Goal: Task Accomplishment & Management: Manage account settings

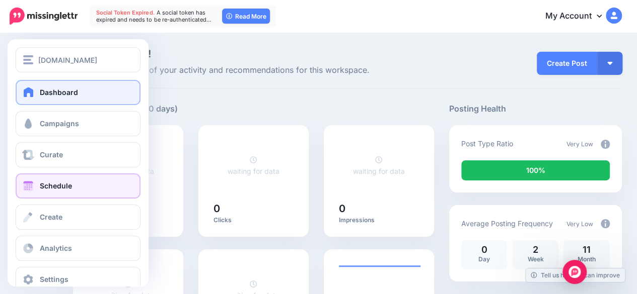
click at [23, 186] on span at bounding box center [28, 186] width 13 height 10
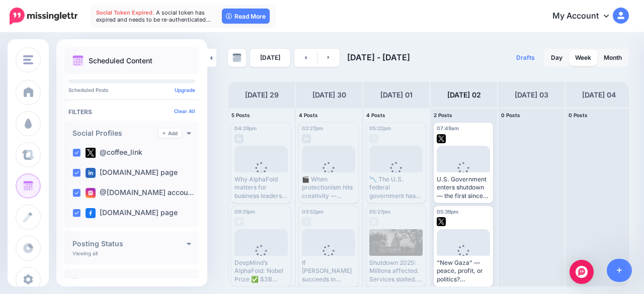
scroll to position [5, 0]
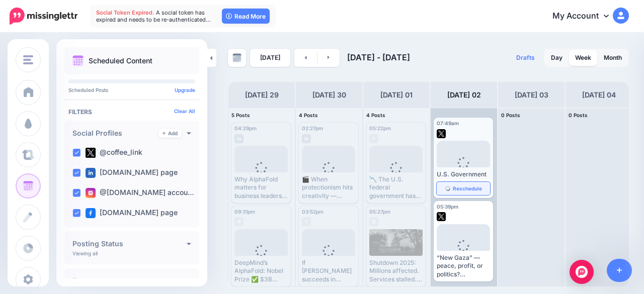
click at [469, 186] on span "Reschedule" at bounding box center [467, 188] width 29 height 5
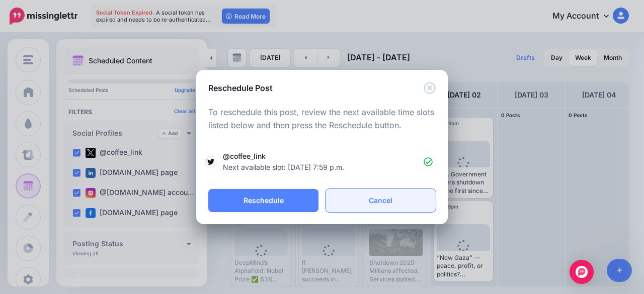
click at [365, 199] on link "Cancel" at bounding box center [381, 200] width 110 height 23
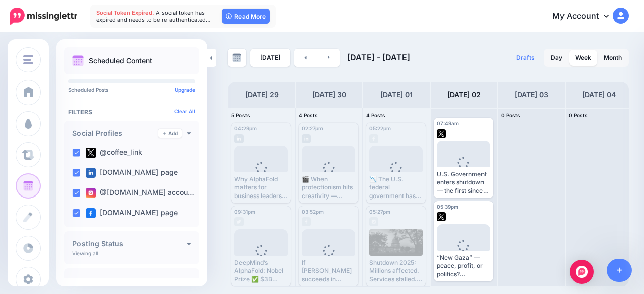
scroll to position [0, 0]
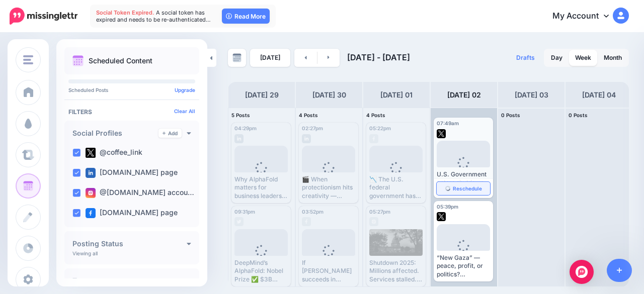
click at [458, 187] on span "Reschedule" at bounding box center [467, 188] width 29 height 5
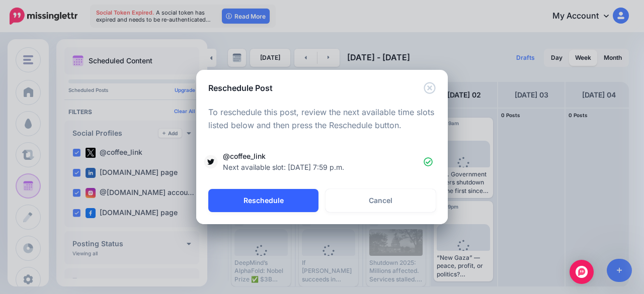
click at [294, 196] on button "Reschedule" at bounding box center [263, 200] width 110 height 23
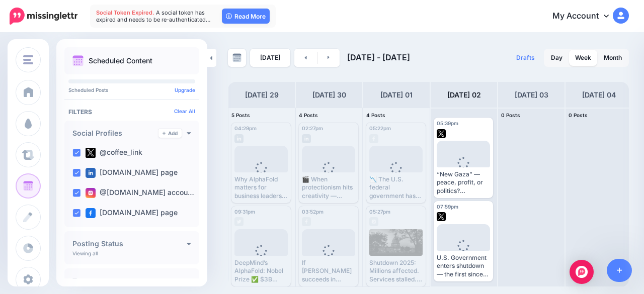
click at [447, 201] on span "Edit" at bounding box center [452, 203] width 10 height 5
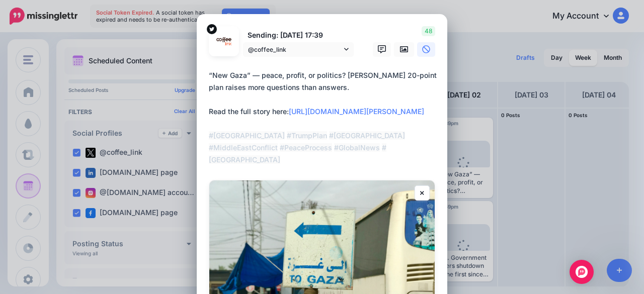
click at [495, 171] on div "Edit Post Loading Sending: 2nd Oct 17:39 @coffee_link" at bounding box center [322, 147] width 644 height 294
click at [509, 48] on div "Edit Post Loading Sending: 2nd Oct 17:39 @coffee_link" at bounding box center [322, 147] width 644 height 294
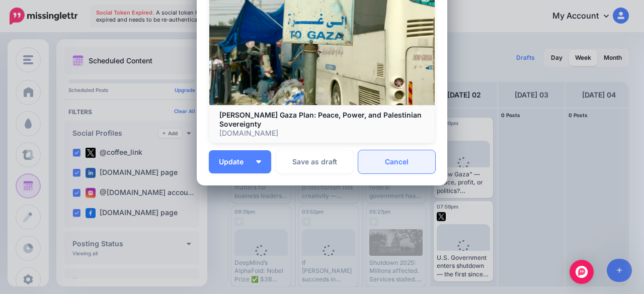
click at [393, 170] on link "Cancel" at bounding box center [396, 161] width 77 height 23
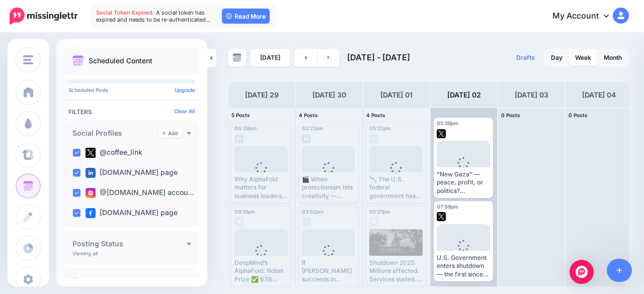
scroll to position [0, 0]
click at [481, 188] on icon "button" at bounding box center [484, 188] width 6 height 1
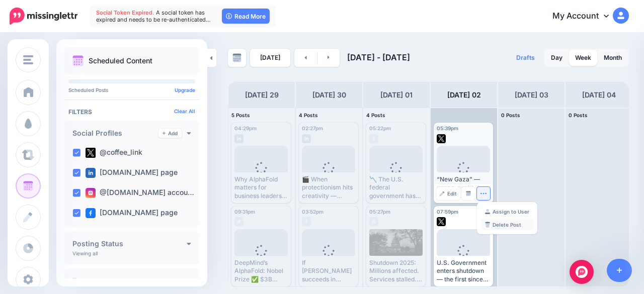
click at [512, 221] on link "Delete Post" at bounding box center [507, 224] width 52 height 11
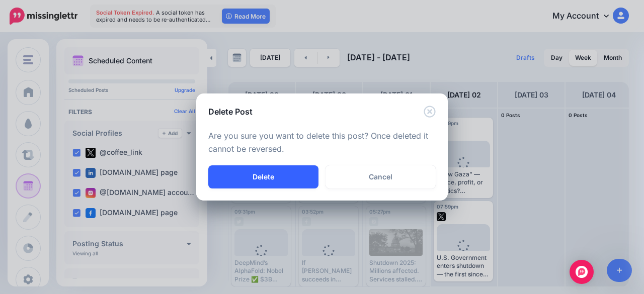
click at [282, 177] on button "Delete" at bounding box center [263, 177] width 110 height 23
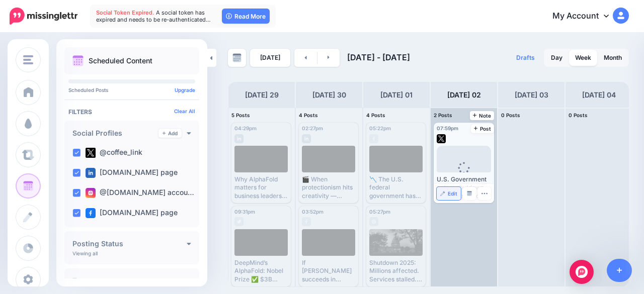
click at [450, 194] on span "Edit" at bounding box center [453, 193] width 10 height 5
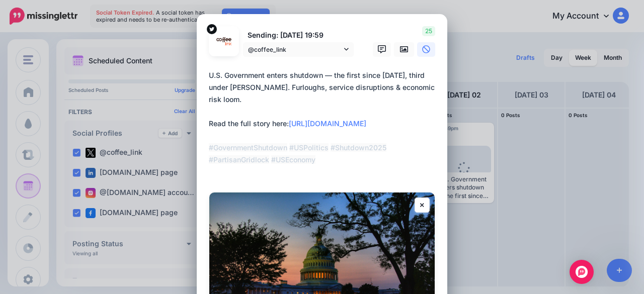
click at [258, 88] on textarea "**********" at bounding box center [324, 123] width 231 height 109
click at [403, 171] on textarea "**********" at bounding box center [324, 123] width 231 height 109
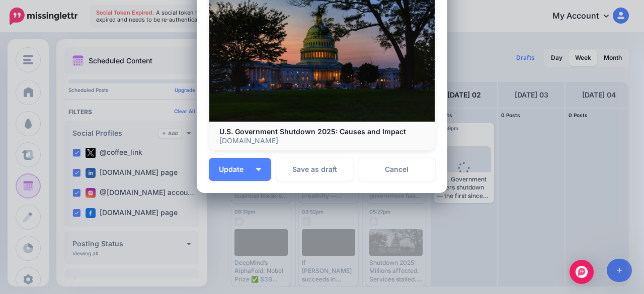
scroll to position [228, 0]
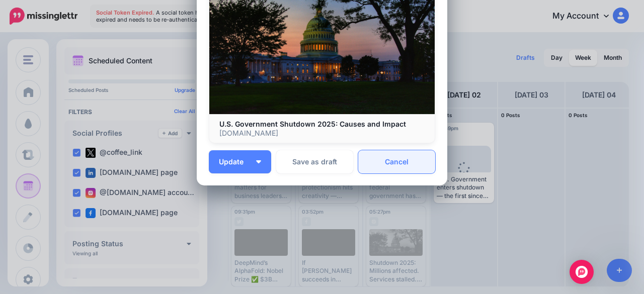
click at [392, 168] on link "Cancel" at bounding box center [396, 161] width 77 height 23
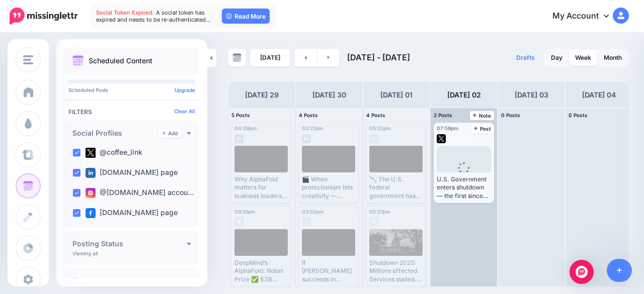
scroll to position [0, 0]
click at [483, 194] on icon "button" at bounding box center [485, 193] width 6 height 1
click at [503, 226] on link "Delete Post" at bounding box center [508, 224] width 52 height 11
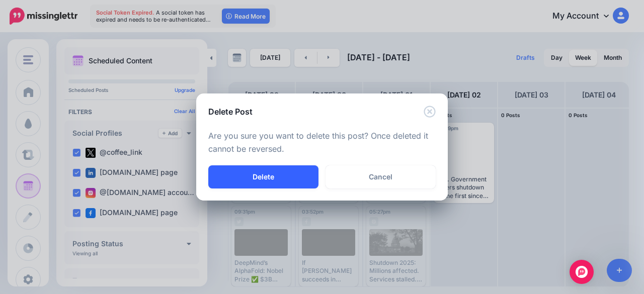
click at [285, 177] on button "Delete" at bounding box center [263, 177] width 110 height 23
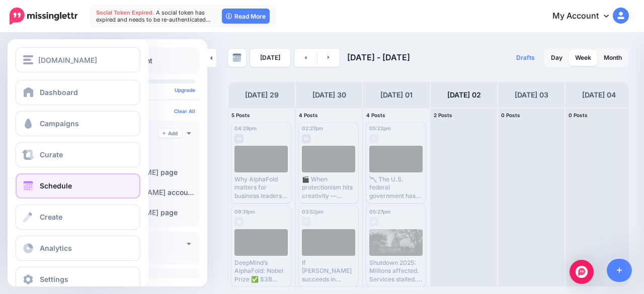
scroll to position [19, 0]
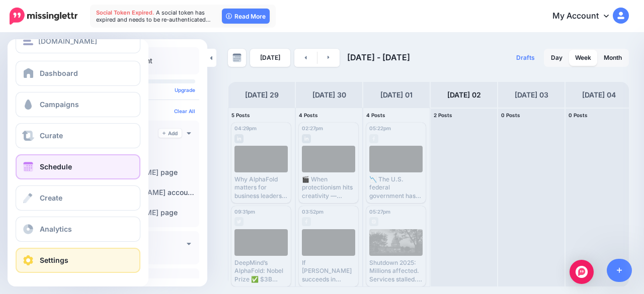
click at [38, 262] on link "Settings" at bounding box center [78, 260] width 125 height 25
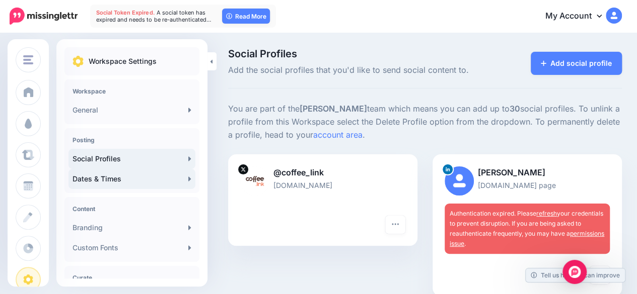
click at [147, 174] on link "Dates & Times" at bounding box center [131, 179] width 127 height 20
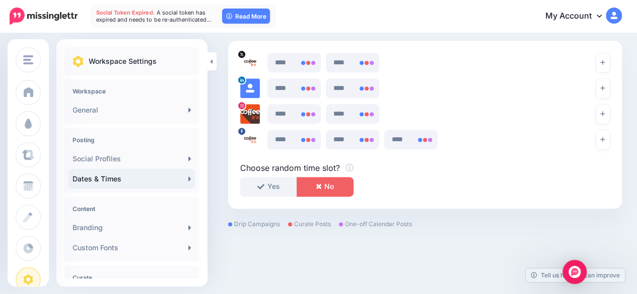
scroll to position [605, 0]
click at [369, 65] on icon at bounding box center [368, 62] width 8 height 8
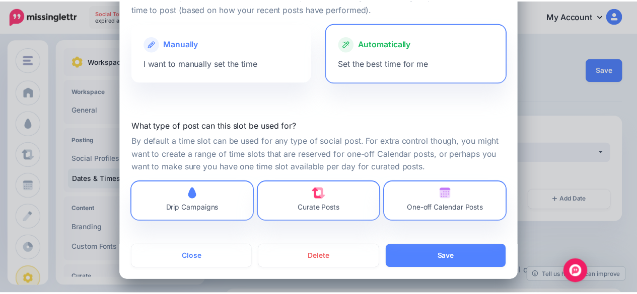
scroll to position [76, 0]
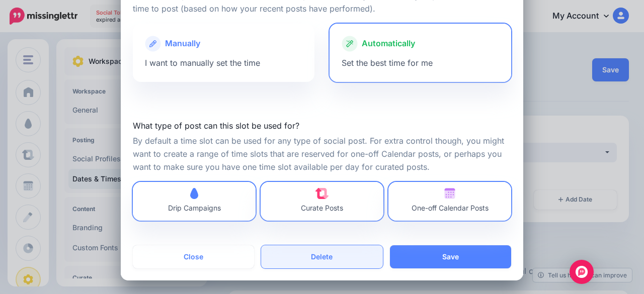
click at [301, 254] on button "Delete" at bounding box center [321, 257] width 121 height 23
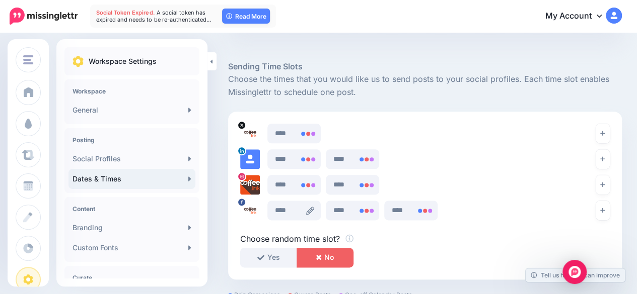
scroll to position [533, 0]
click at [308, 133] on icon at bounding box center [310, 134] width 8 height 8
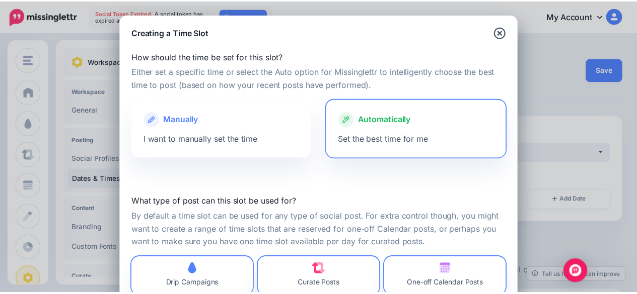
scroll to position [76, 0]
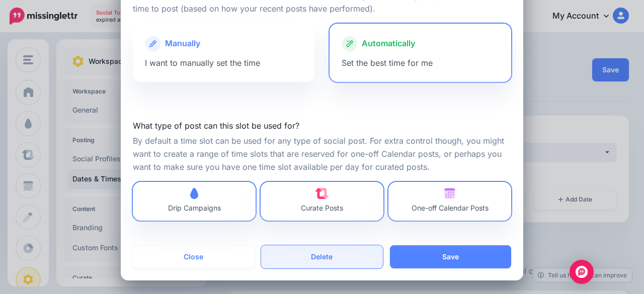
click at [313, 252] on button "Delete" at bounding box center [321, 257] width 121 height 23
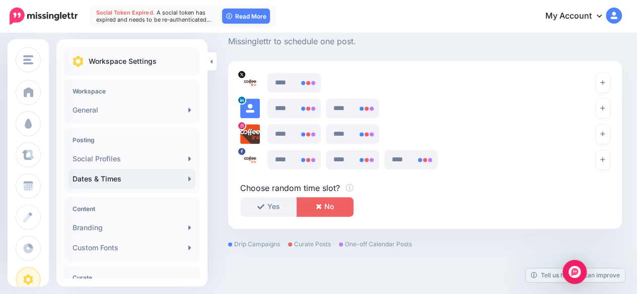
scroll to position [580, 0]
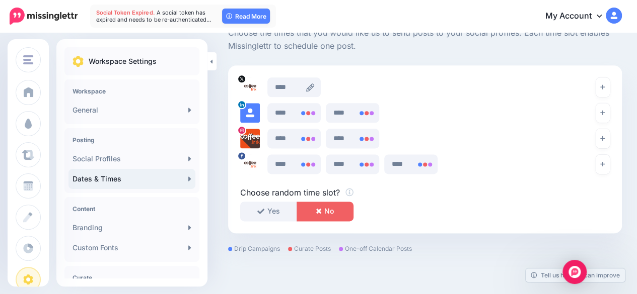
click at [311, 86] on icon at bounding box center [310, 88] width 8 height 8
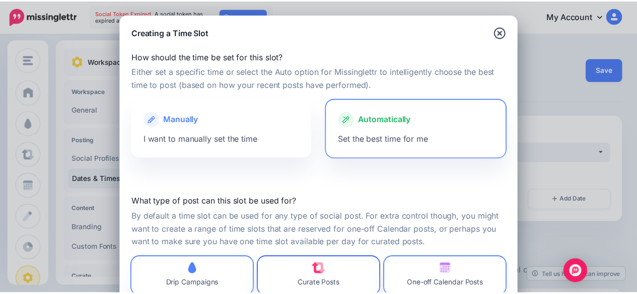
scroll to position [76, 0]
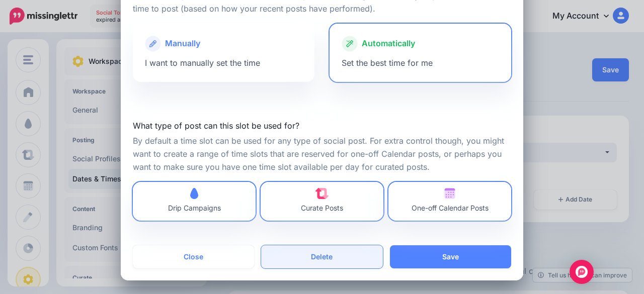
click at [306, 256] on button "Delete" at bounding box center [321, 257] width 121 height 23
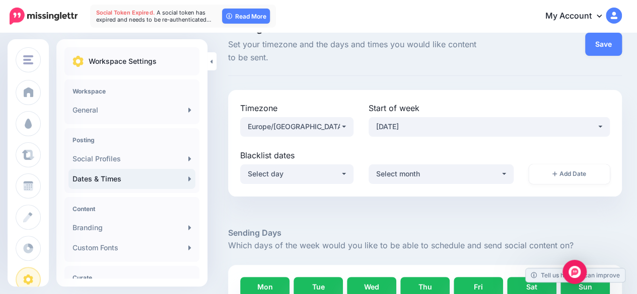
scroll to position [0, 0]
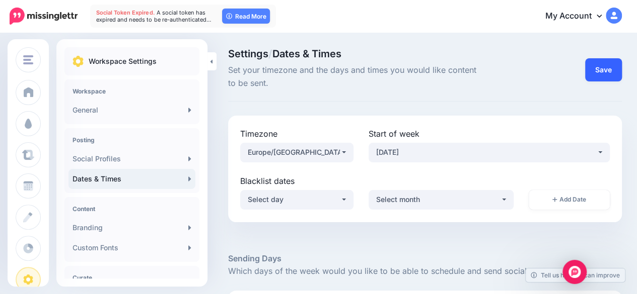
click at [610, 66] on button "Save" at bounding box center [603, 69] width 37 height 23
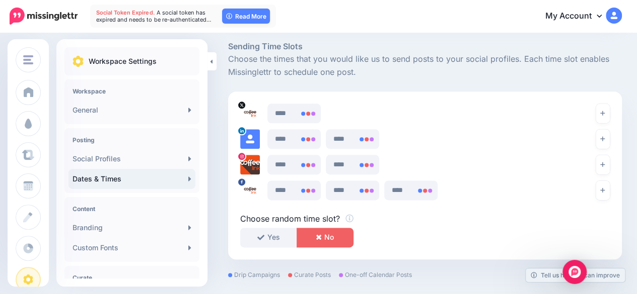
scroll to position [550, 0]
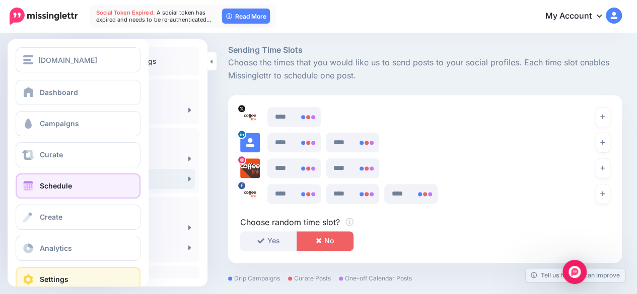
click at [31, 186] on span at bounding box center [28, 186] width 13 height 10
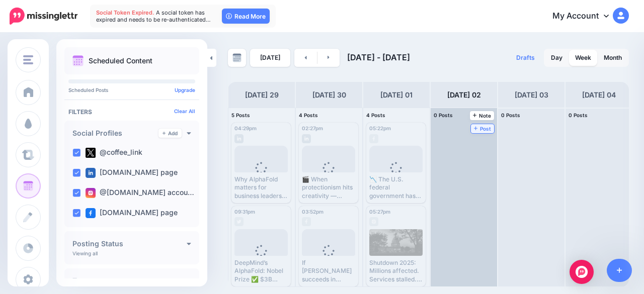
click at [480, 130] on span "Post" at bounding box center [483, 128] width 18 height 5
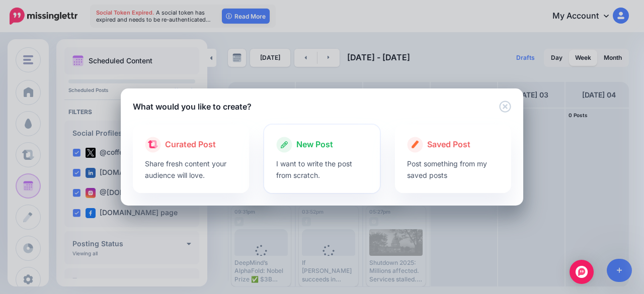
click at [300, 164] on p "I want to write the post from scratch." at bounding box center [322, 169] width 92 height 23
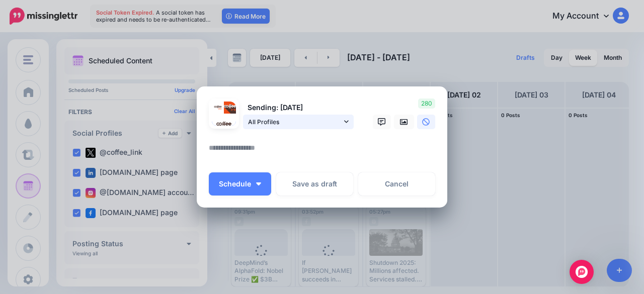
click at [273, 126] on span "All Profiles" at bounding box center [295, 122] width 94 height 11
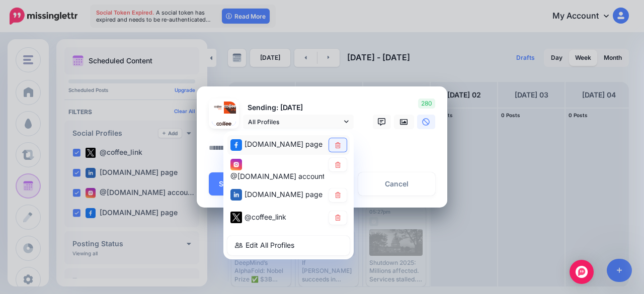
click at [329, 145] on link at bounding box center [338, 145] width 18 height 14
click at [337, 160] on link at bounding box center [338, 165] width 18 height 14
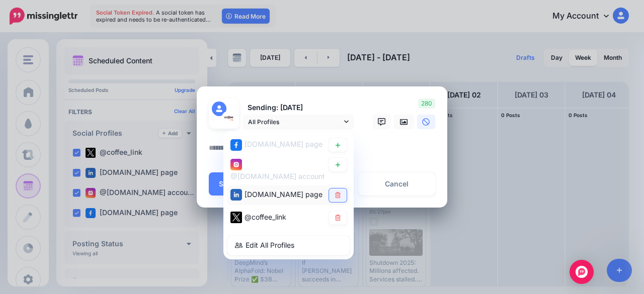
click at [338, 191] on link at bounding box center [338, 196] width 18 height 14
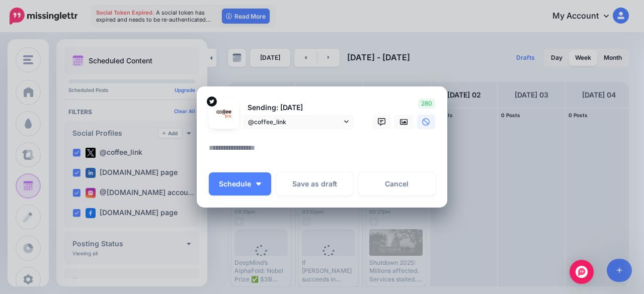
click at [378, 148] on textarea at bounding box center [324, 152] width 231 height 20
paste textarea "**********"
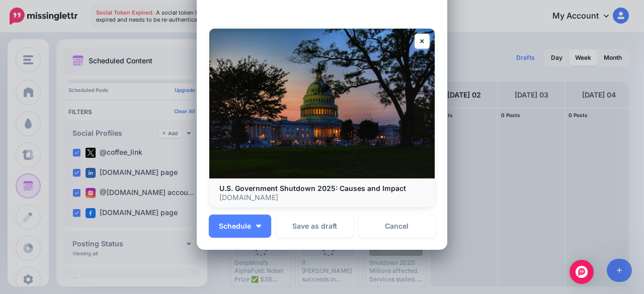
scroll to position [164, 0]
type textarea "**********"
click at [259, 228] on button "Schedule" at bounding box center [240, 226] width 62 height 23
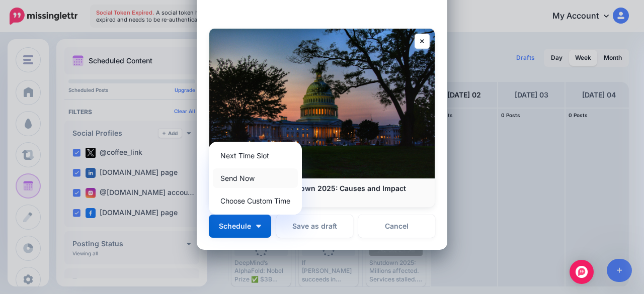
click at [250, 176] on link "Send Now" at bounding box center [255, 179] width 85 height 20
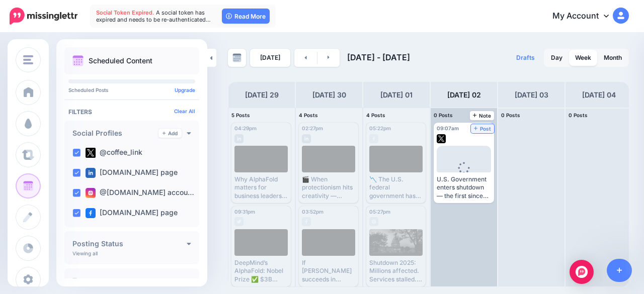
click at [487, 129] on span "Post" at bounding box center [483, 128] width 18 height 5
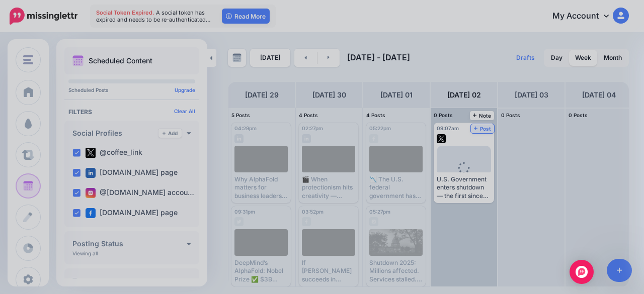
scroll to position [0, 0]
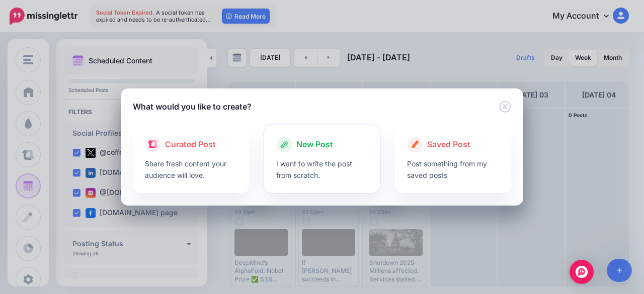
click at [326, 164] on p "I want to write the post from scratch." at bounding box center [322, 169] width 92 height 23
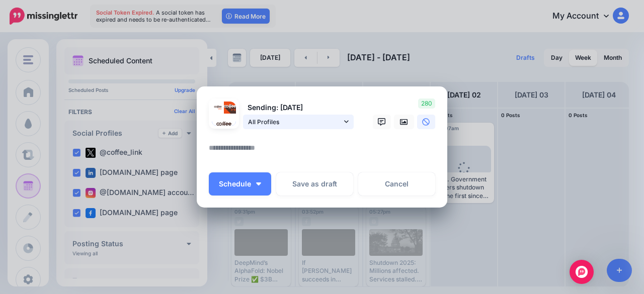
click at [288, 123] on span "All Profiles" at bounding box center [295, 122] width 94 height 11
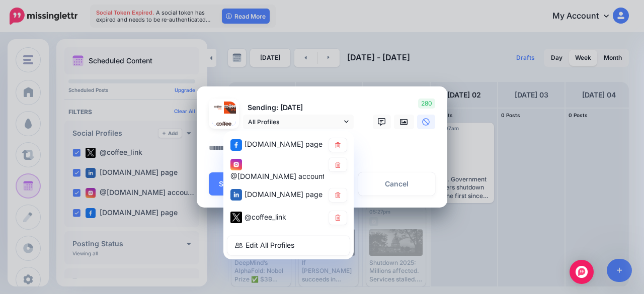
click at [471, 192] on div "Create Post Loading Sending: 2nd Oct" at bounding box center [322, 147] width 644 height 294
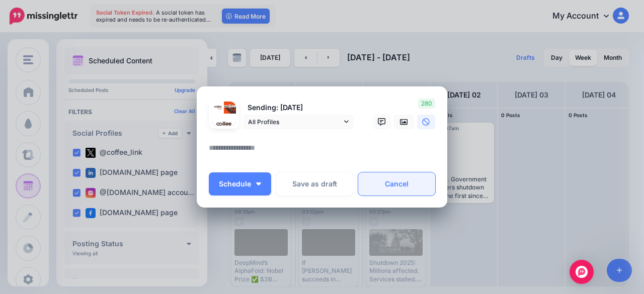
click at [418, 185] on link "Cancel" at bounding box center [396, 184] width 77 height 23
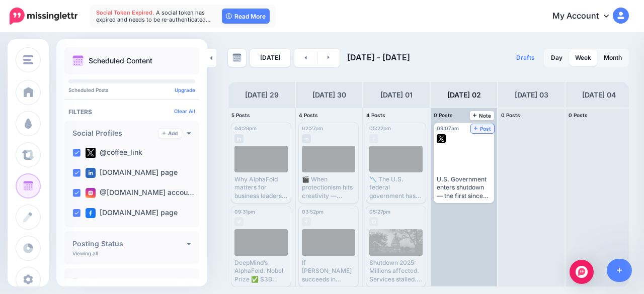
click at [480, 125] on link "Post" at bounding box center [483, 128] width 24 height 9
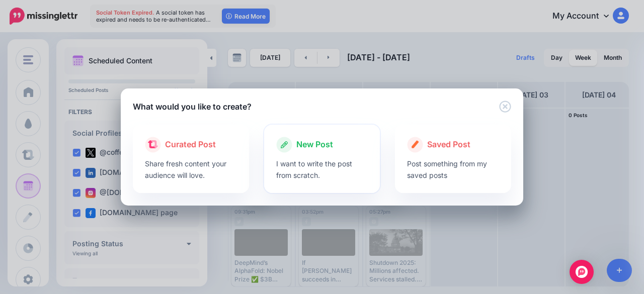
click at [343, 167] on p "I want to write the post from scratch." at bounding box center [322, 169] width 92 height 23
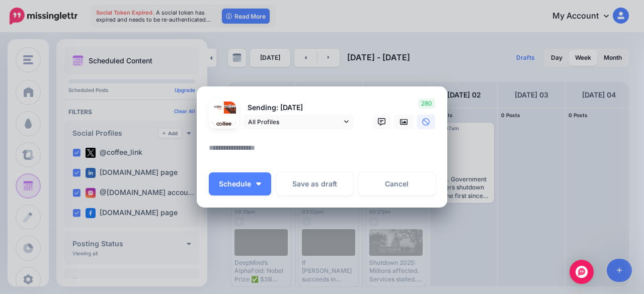
click at [313, 153] on textarea at bounding box center [324, 152] width 231 height 20
paste textarea "**********"
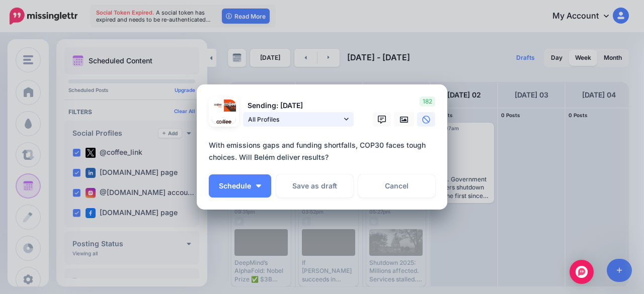
type textarea "**********"
click at [331, 118] on span "All Profiles" at bounding box center [295, 119] width 94 height 11
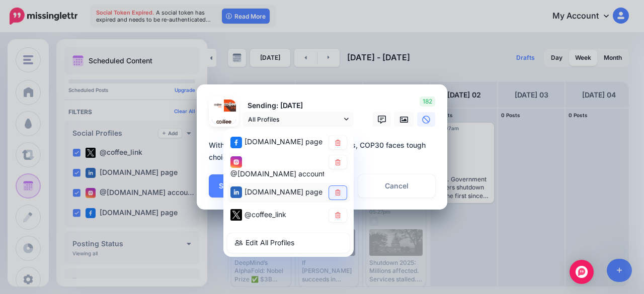
click at [329, 192] on link at bounding box center [338, 193] width 18 height 14
click at [334, 162] on icon at bounding box center [338, 163] width 8 height 6
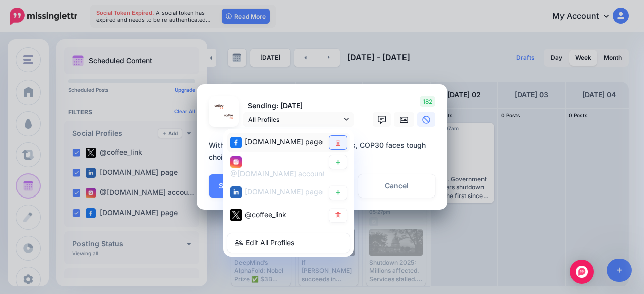
click at [335, 144] on icon at bounding box center [338, 143] width 8 height 6
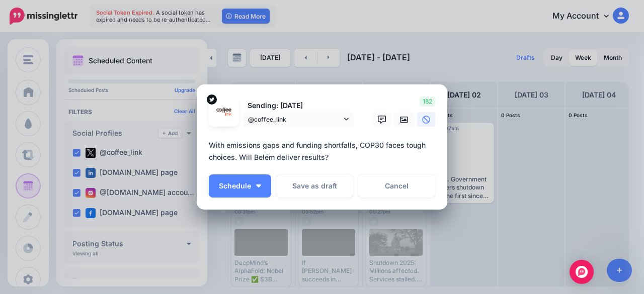
click at [360, 162] on textarea "**********" at bounding box center [324, 151] width 231 height 24
click at [394, 194] on link "Cancel" at bounding box center [396, 186] width 77 height 23
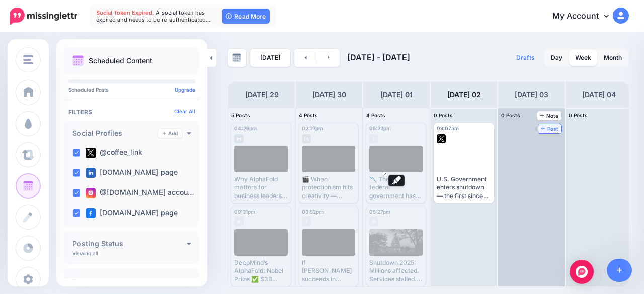
click at [548, 125] on link "Post" at bounding box center [550, 128] width 24 height 9
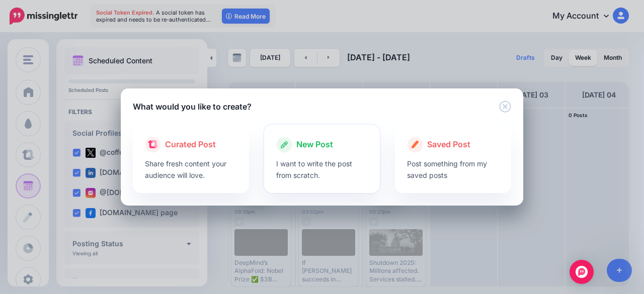
click at [320, 159] on p "I want to write the post from scratch." at bounding box center [322, 169] width 92 height 23
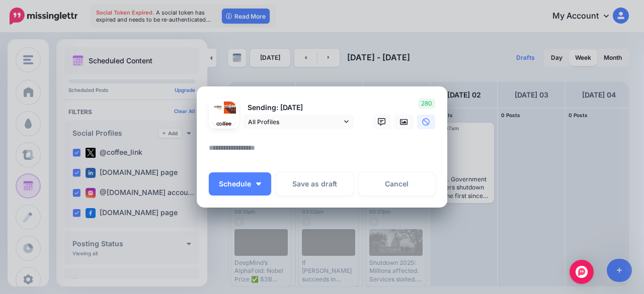
click at [289, 149] on textarea at bounding box center [324, 152] width 231 height 20
paste textarea "**********"
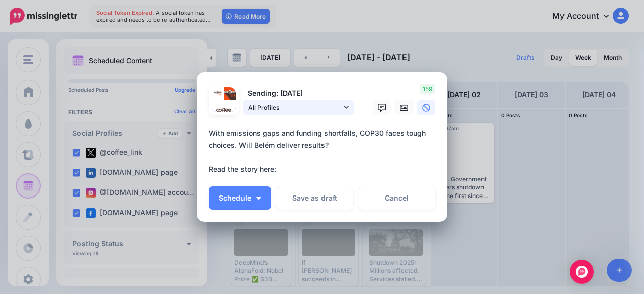
click at [324, 107] on span "All Profiles" at bounding box center [295, 107] width 94 height 11
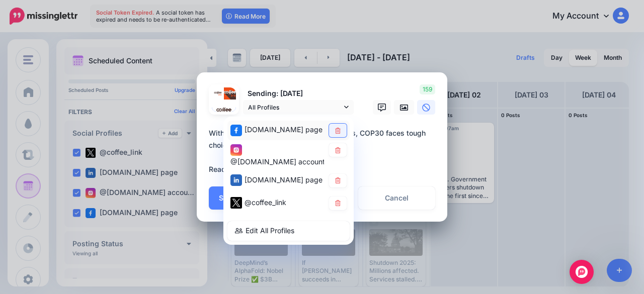
click at [334, 131] on icon at bounding box center [338, 131] width 8 height 6
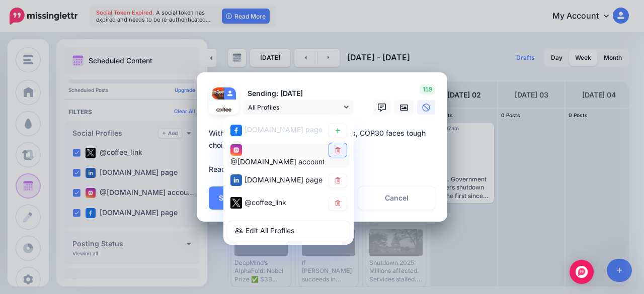
click at [335, 148] on icon at bounding box center [338, 150] width 6 height 6
click at [336, 148] on icon at bounding box center [338, 150] width 8 height 6
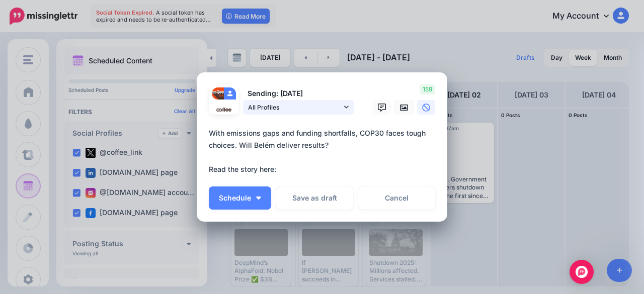
click at [335, 108] on span "All Profiles" at bounding box center [295, 107] width 94 height 11
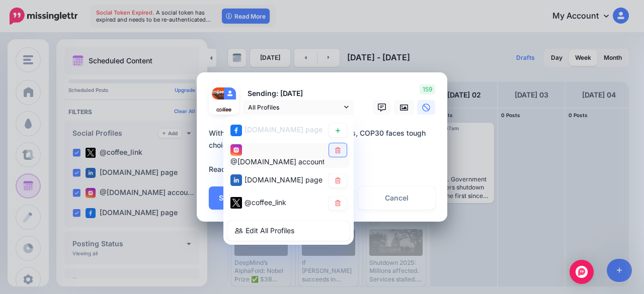
click at [334, 156] on link at bounding box center [338, 150] width 18 height 14
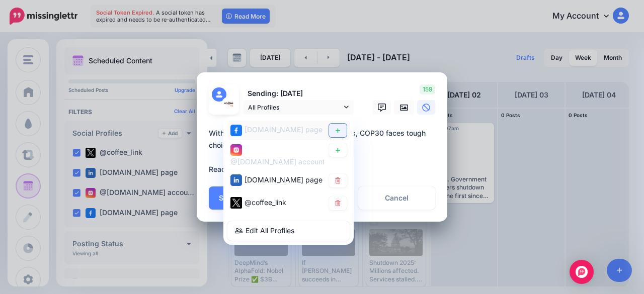
click at [336, 132] on icon at bounding box center [338, 130] width 5 height 5
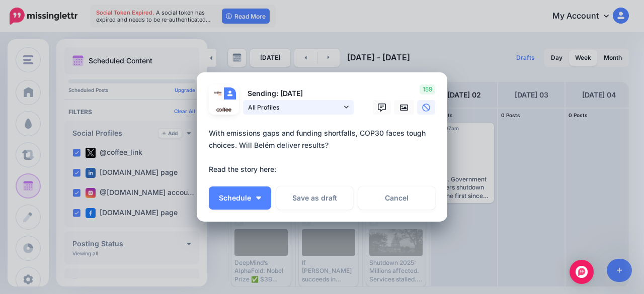
click at [346, 107] on link "All Profiles" at bounding box center [298, 107] width 111 height 15
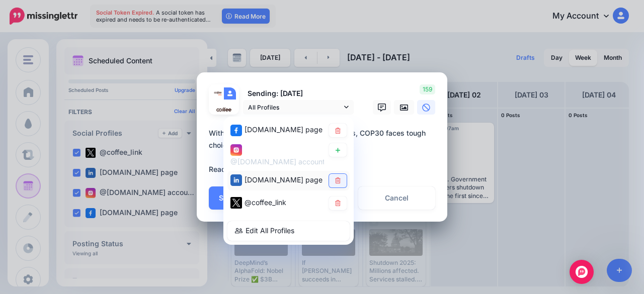
click at [337, 177] on link at bounding box center [338, 181] width 18 height 14
click at [372, 148] on textarea "**********" at bounding box center [324, 151] width 231 height 48
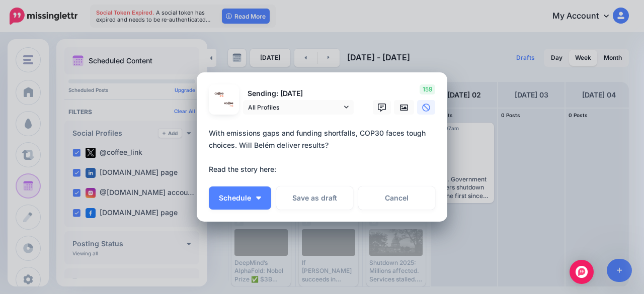
click at [312, 172] on textarea "**********" at bounding box center [324, 151] width 231 height 48
click at [295, 103] on span "All Profiles" at bounding box center [295, 107] width 94 height 11
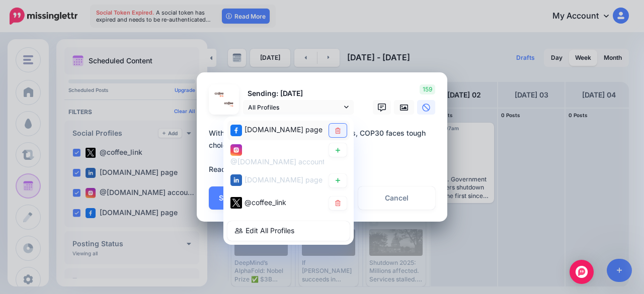
click at [330, 134] on link at bounding box center [338, 131] width 18 height 14
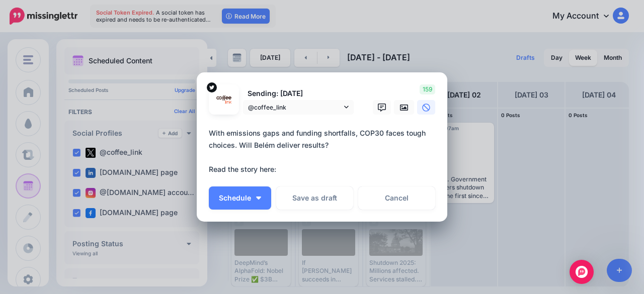
click at [310, 171] on textarea "**********" at bounding box center [324, 151] width 231 height 48
paste textarea "**********"
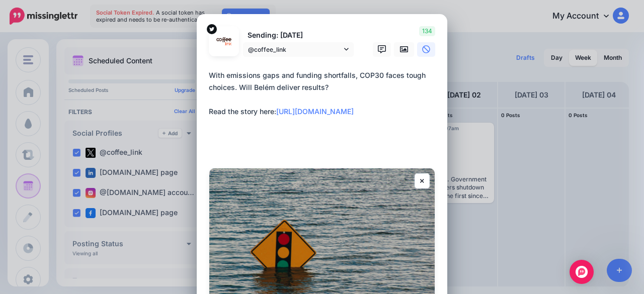
paste textarea "**********"
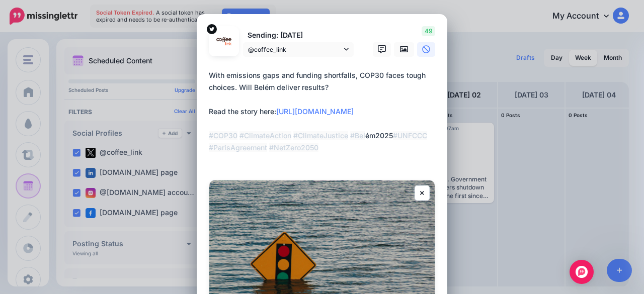
click at [369, 149] on textarea "**********" at bounding box center [324, 117] width 231 height 97
click at [337, 93] on textarea "**********" at bounding box center [324, 117] width 231 height 97
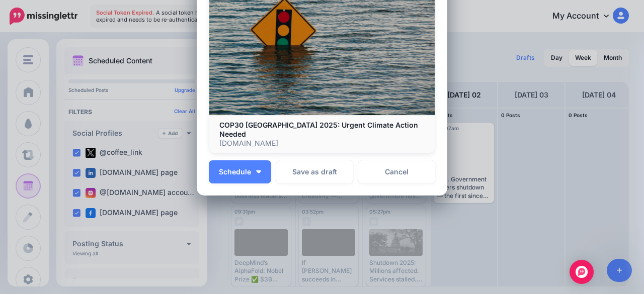
scroll to position [235, 0]
type textarea "**********"
click at [259, 164] on button "Schedule" at bounding box center [240, 171] width 62 height 23
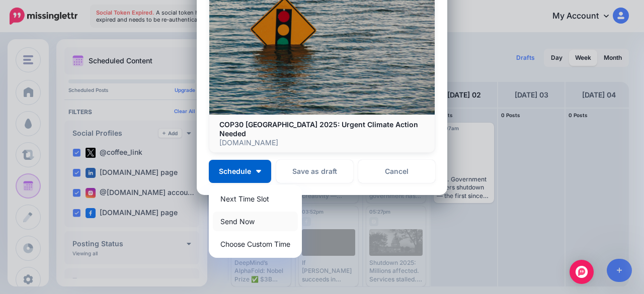
click at [256, 215] on link "Send Now" at bounding box center [255, 222] width 85 height 20
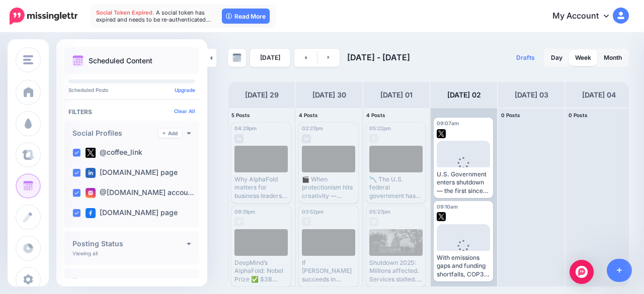
scroll to position [0, 0]
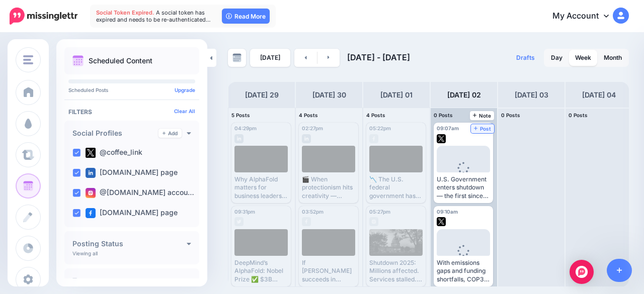
click at [484, 126] on span "Post" at bounding box center [483, 128] width 18 height 5
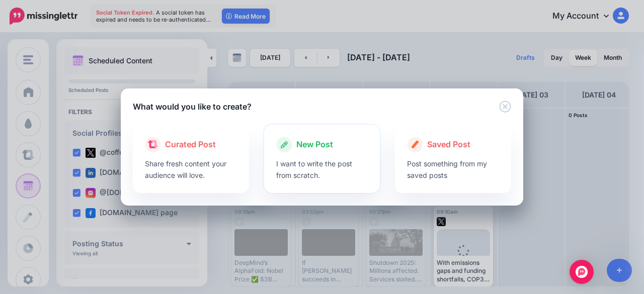
click at [335, 152] on div "New Post" at bounding box center [322, 145] width 92 height 16
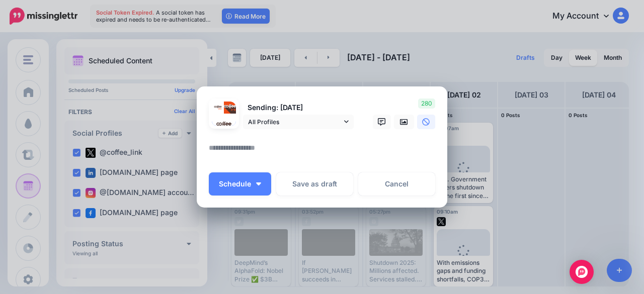
click at [303, 159] on textarea at bounding box center [324, 152] width 231 height 20
paste textarea "**********"
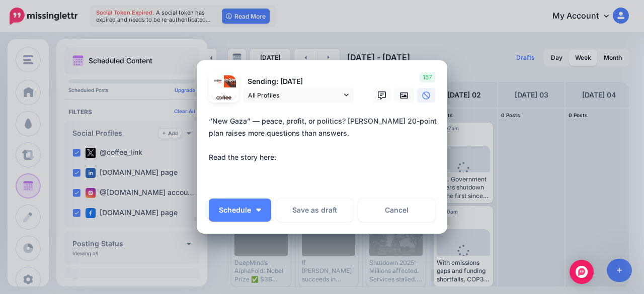
paste textarea "**********"
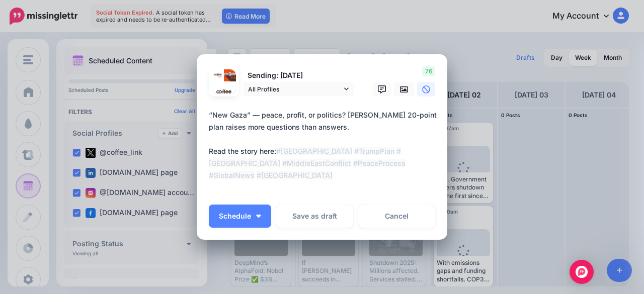
click at [291, 156] on textarea "**********" at bounding box center [324, 151] width 231 height 85
paste textarea "**********"
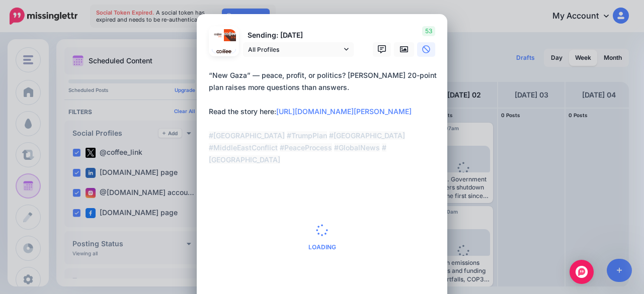
click at [342, 95] on textarea "**********" at bounding box center [324, 117] width 231 height 97
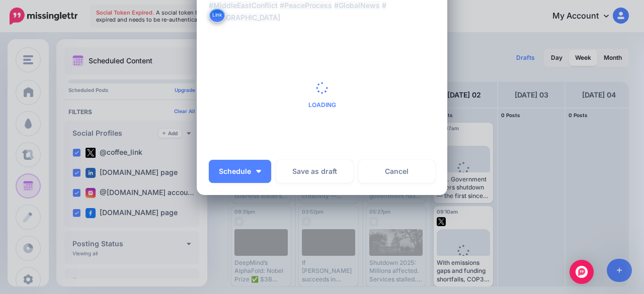
scroll to position [152, 0]
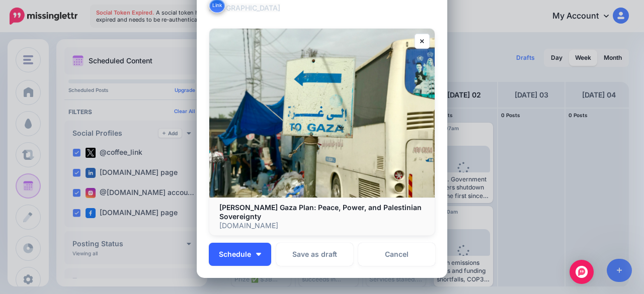
type textarea "**********"
click at [251, 248] on button "Schedule" at bounding box center [240, 254] width 62 height 23
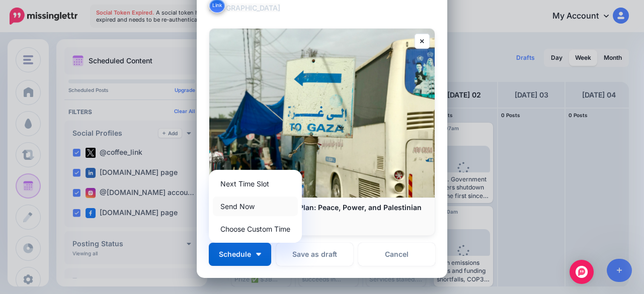
click at [240, 204] on link "Send Now" at bounding box center [255, 207] width 85 height 20
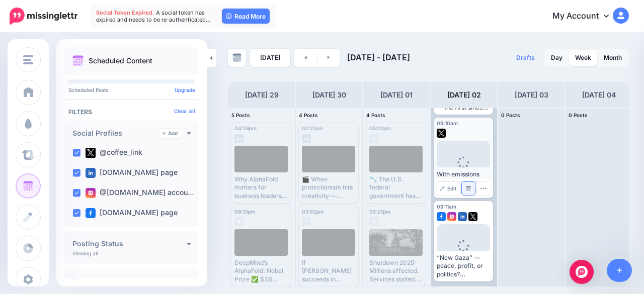
scroll to position [0, 0]
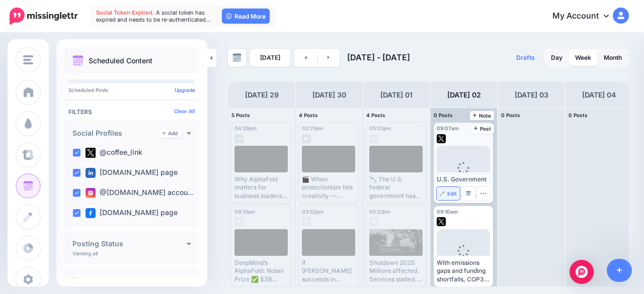
click at [454, 194] on span "Edit" at bounding box center [452, 193] width 10 height 5
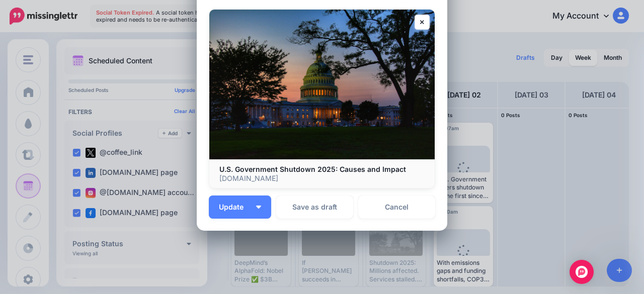
scroll to position [228, 0]
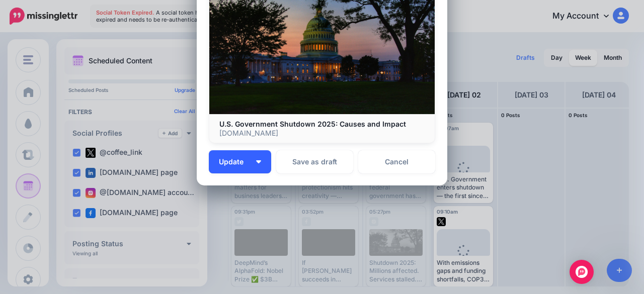
click at [255, 167] on button "Update" at bounding box center [240, 161] width 62 height 23
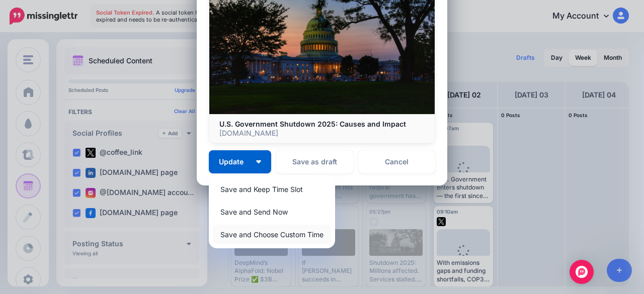
click at [257, 232] on link "Save and Choose Custom Time" at bounding box center [272, 235] width 118 height 20
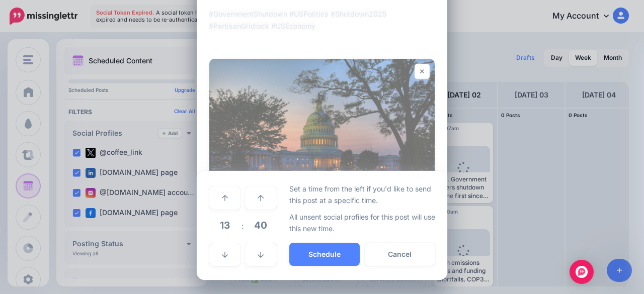
scroll to position [133, 0]
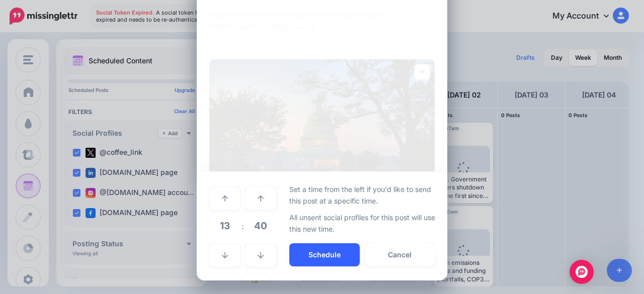
click at [327, 252] on button "Schedule" at bounding box center [324, 255] width 70 height 23
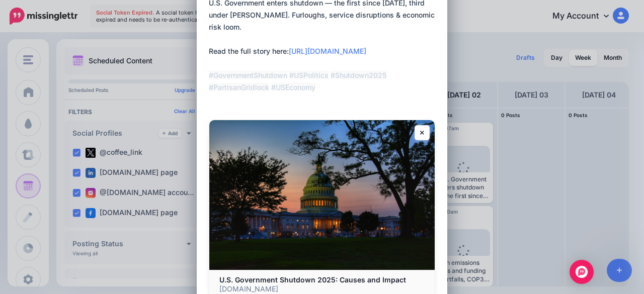
scroll to position [271, 0]
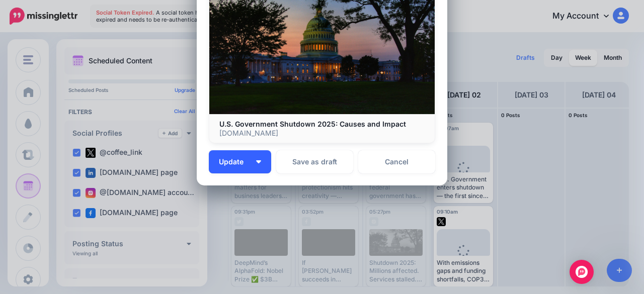
click at [258, 167] on button "Update" at bounding box center [240, 161] width 62 height 23
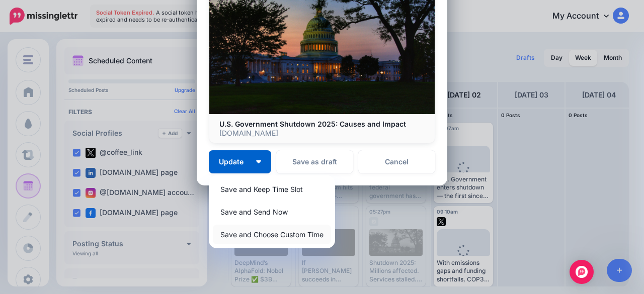
click at [264, 231] on link "Save and Choose Custom Time" at bounding box center [272, 235] width 118 height 20
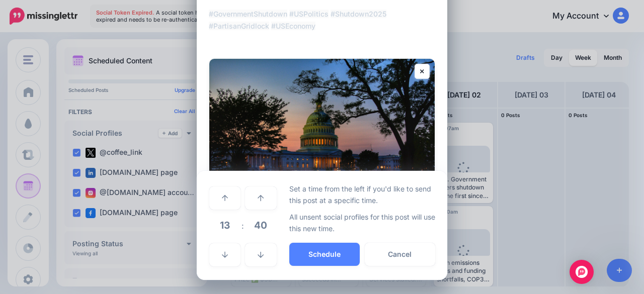
scroll to position [176, 0]
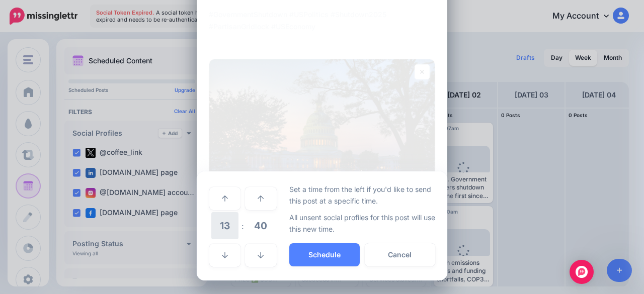
click at [221, 224] on span "13" at bounding box center [224, 225] width 27 height 27
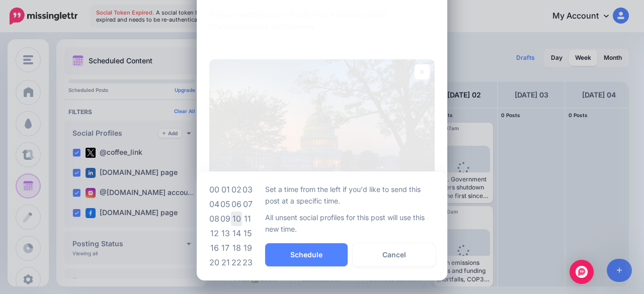
click at [234, 219] on td "10" at bounding box center [236, 219] width 11 height 15
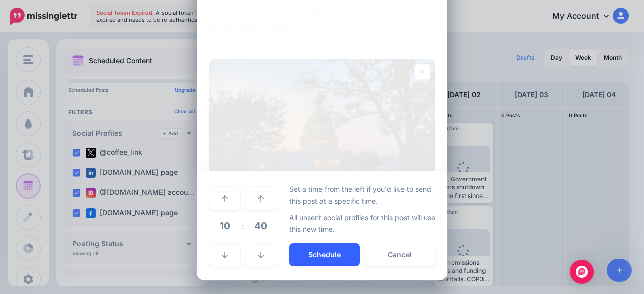
click at [332, 259] on button "Schedule" at bounding box center [324, 255] width 70 height 23
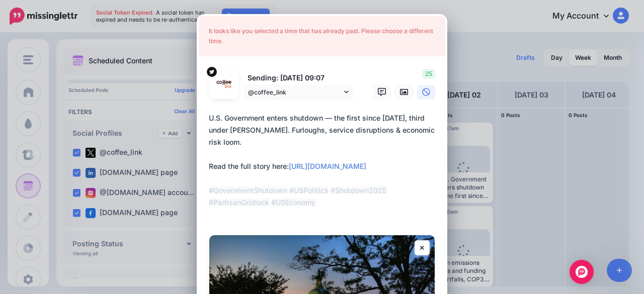
scroll to position [0, 0]
click at [293, 33] on div "It looks like you selected a time that has already past. Please choose a differ…" at bounding box center [322, 36] width 247 height 40
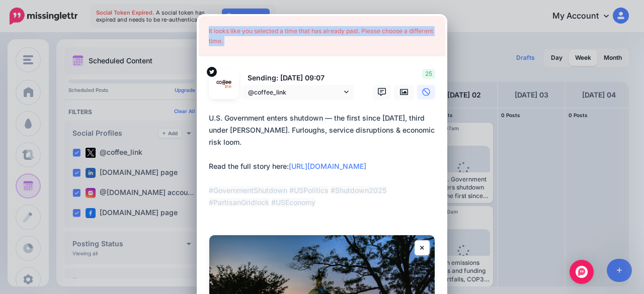
click at [293, 33] on div "It looks like you selected a time that has already past. Please choose a differ…" at bounding box center [322, 36] width 247 height 40
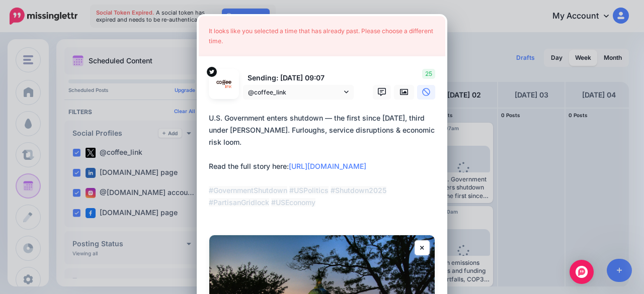
click at [316, 79] on p "Sending: 2nd Oct 09:07" at bounding box center [298, 78] width 111 height 12
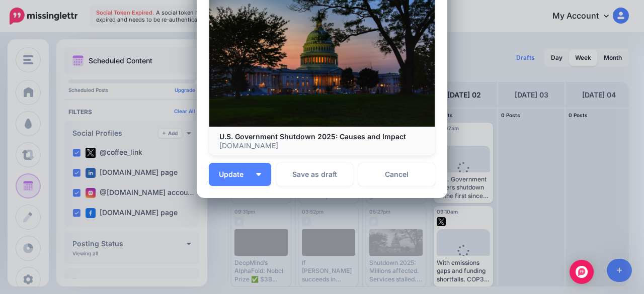
scroll to position [271, 0]
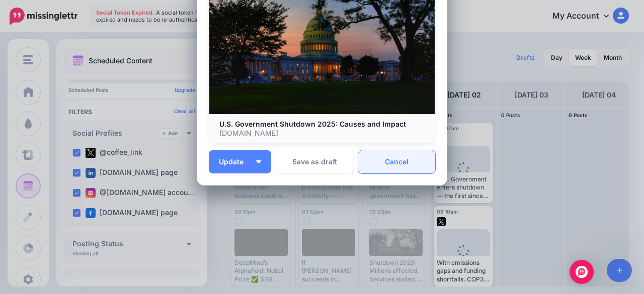
click at [388, 169] on link "Cancel" at bounding box center [396, 161] width 77 height 23
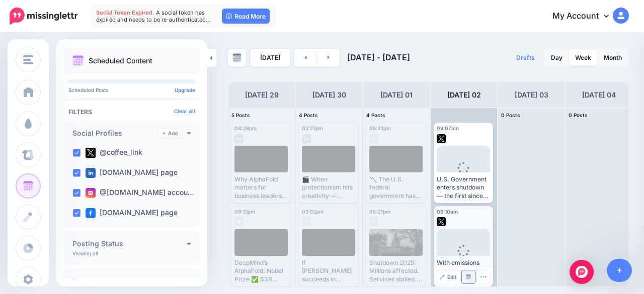
scroll to position [89, 0]
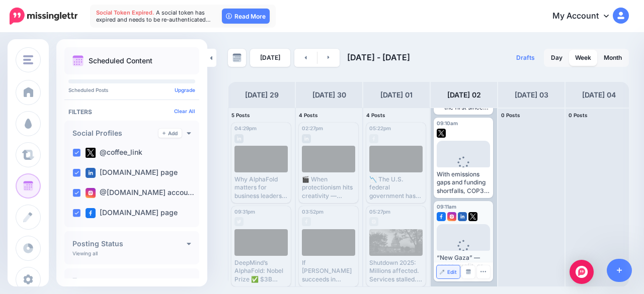
click at [451, 272] on span "Edit" at bounding box center [452, 272] width 10 height 5
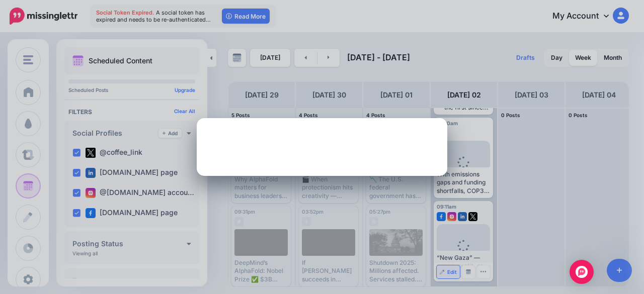
scroll to position [0, 0]
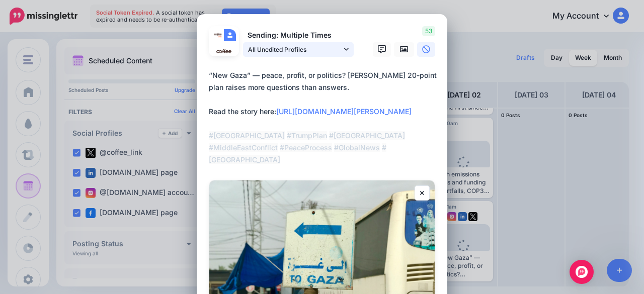
click at [294, 51] on span "All Unedited Profiles" at bounding box center [295, 49] width 94 height 11
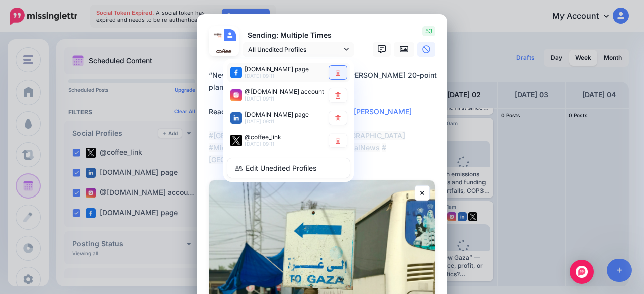
click at [334, 73] on icon at bounding box center [338, 72] width 8 height 6
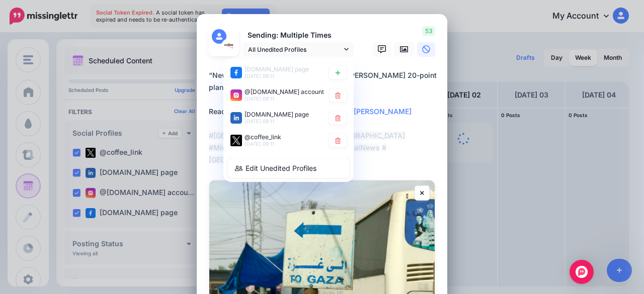
click at [336, 96] on icon at bounding box center [338, 95] width 6 height 6
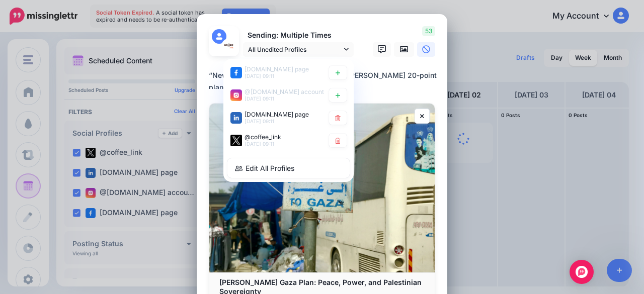
click at [336, 118] on icon at bounding box center [338, 118] width 6 height 6
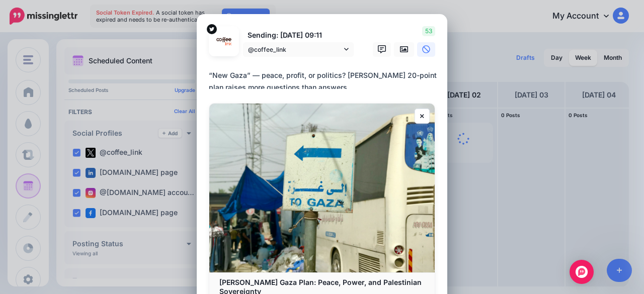
click at [374, 77] on textarea "**********" at bounding box center [324, 79] width 231 height 20
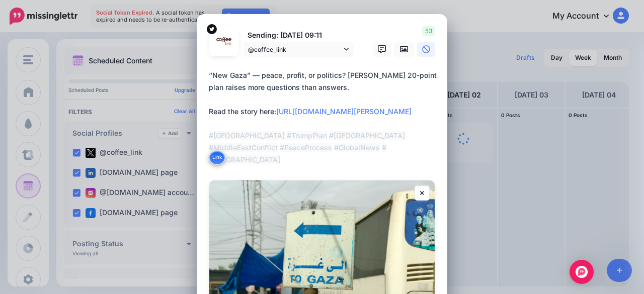
scroll to position [167, 0]
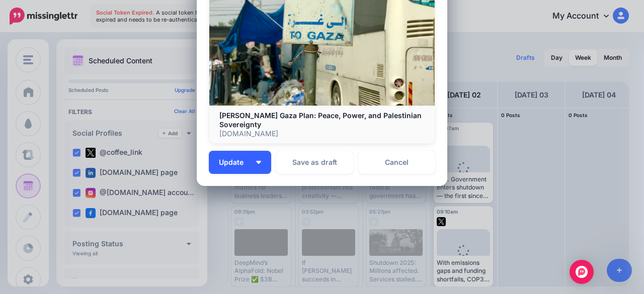
click at [252, 166] on button "Update" at bounding box center [240, 162] width 62 height 23
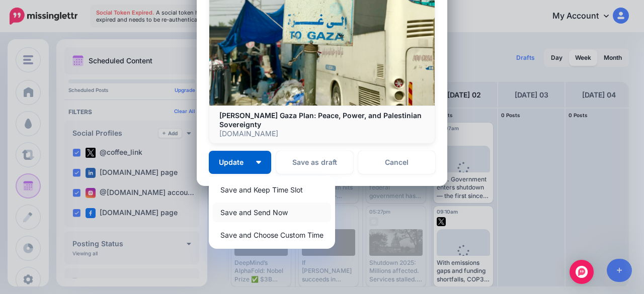
click at [264, 209] on link "Save and Send Now" at bounding box center [272, 213] width 118 height 20
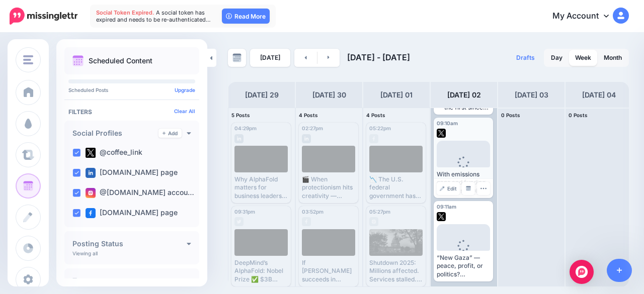
scroll to position [0, 0]
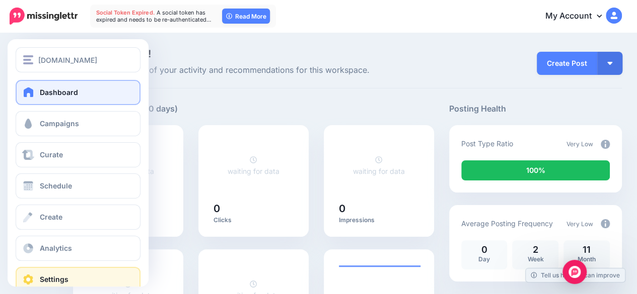
click at [67, 277] on span "Settings" at bounding box center [54, 279] width 29 height 9
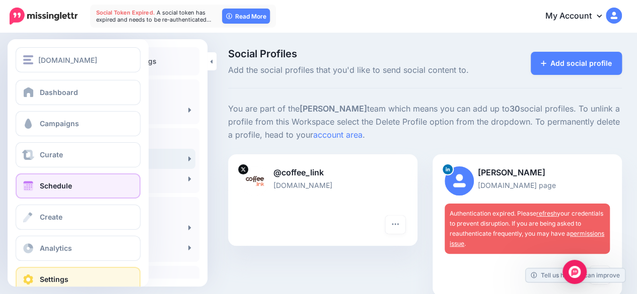
click at [45, 193] on link "Schedule" at bounding box center [78, 186] width 125 height 25
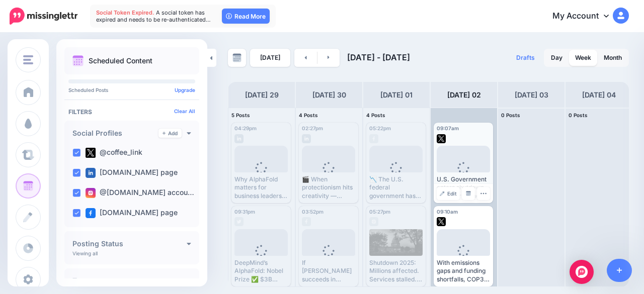
scroll to position [89, 0]
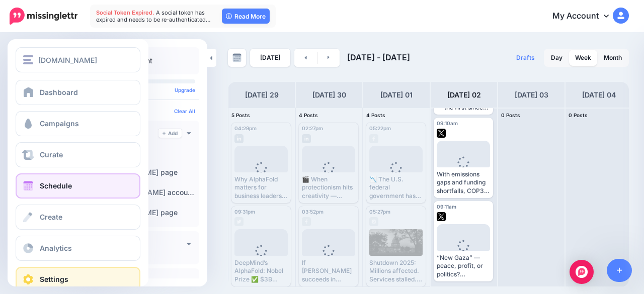
click at [75, 284] on link "Settings" at bounding box center [78, 279] width 125 height 25
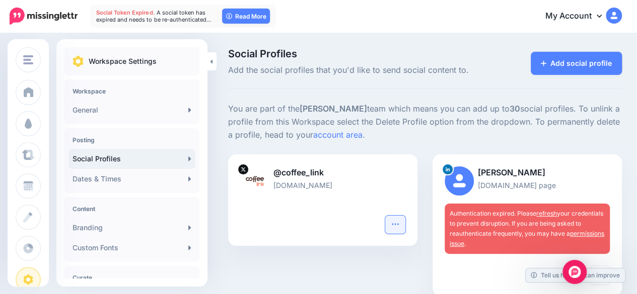
click at [394, 221] on button "button" at bounding box center [395, 225] width 20 height 18
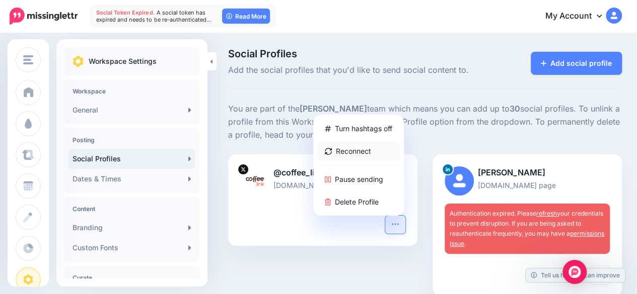
click at [361, 143] on link "Reconnect" at bounding box center [358, 151] width 83 height 20
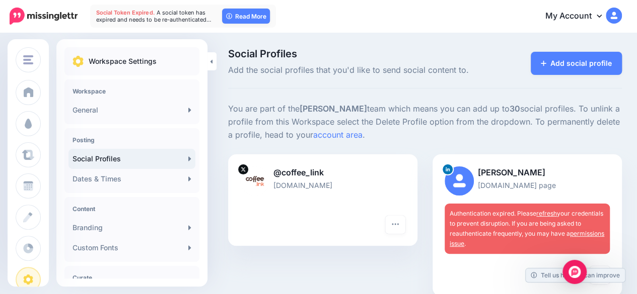
click at [374, 87] on div "Social Profiles Add the social profiles that you'd like to send social content …" at bounding box center [425, 69] width 394 height 40
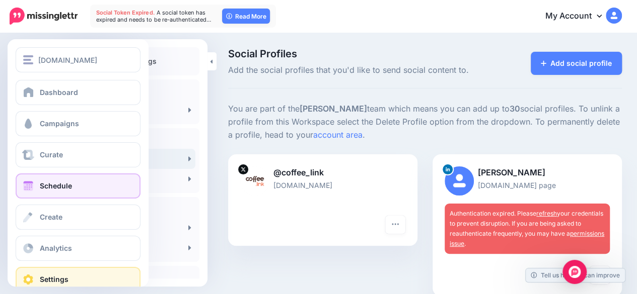
click at [58, 184] on span "Schedule" at bounding box center [56, 186] width 32 height 9
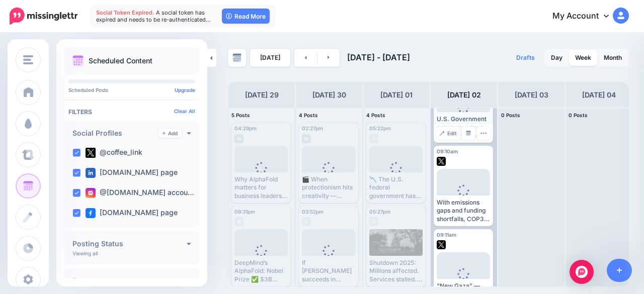
scroll to position [89, 0]
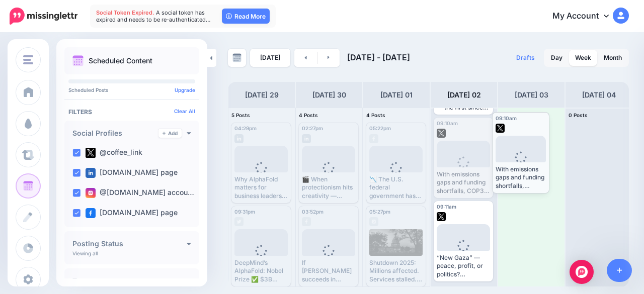
drag, startPoint x: 461, startPoint y: 148, endPoint x: 524, endPoint y: 143, distance: 63.6
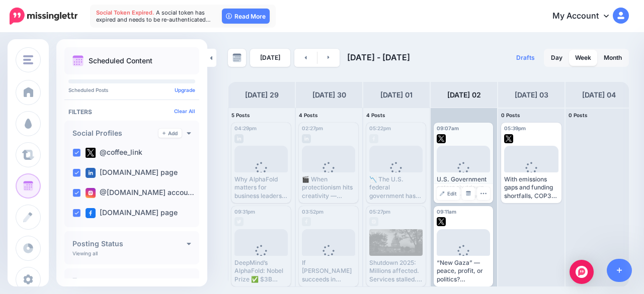
scroll to position [5, 0]
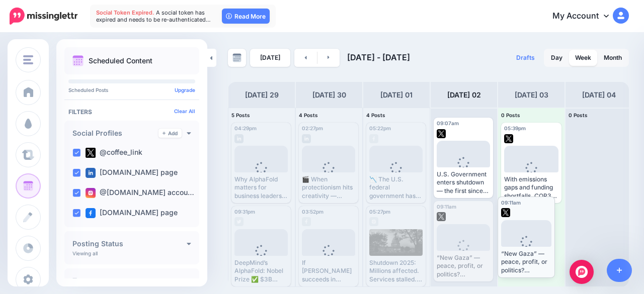
drag, startPoint x: 455, startPoint y: 239, endPoint x: 525, endPoint y: 236, distance: 70.0
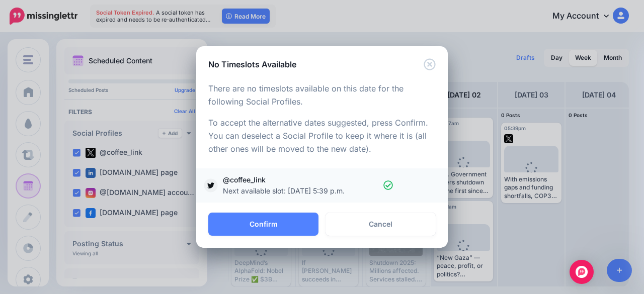
click at [326, 190] on span "Next available slot: [DATE] 5:39 p.m." at bounding box center [301, 191] width 156 height 11
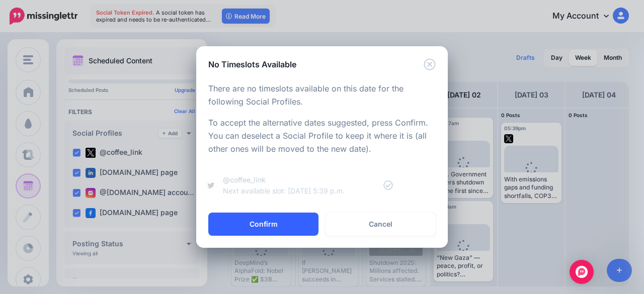
click at [292, 227] on button "Confirm" at bounding box center [263, 224] width 110 height 23
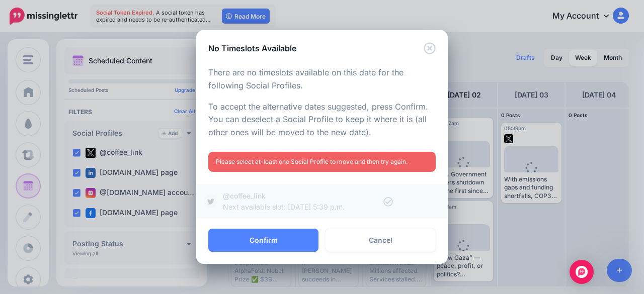
click at [381, 207] on span "@coffee_link Next available slot: [DATE] 5:39 p.m." at bounding box center [303, 202] width 161 height 22
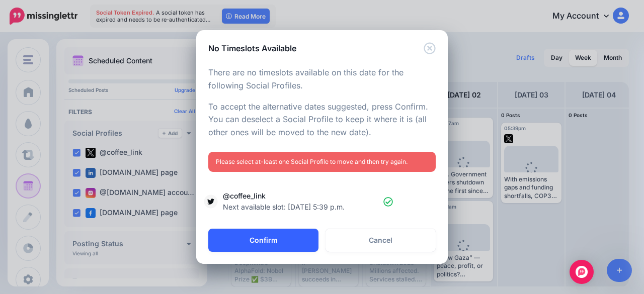
click at [281, 240] on button "Confirm" at bounding box center [263, 240] width 110 height 23
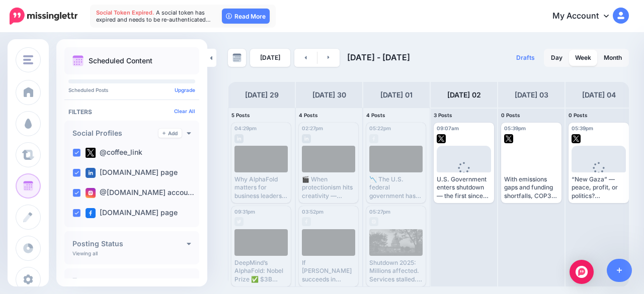
scroll to position [0, 0]
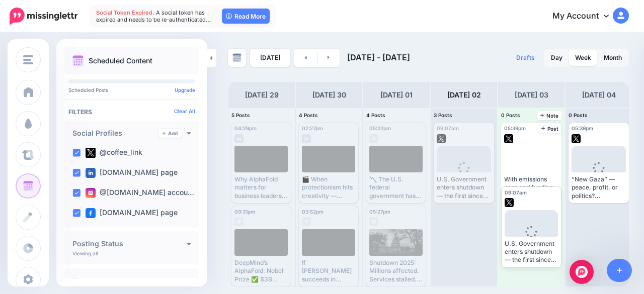
drag, startPoint x: 472, startPoint y: 166, endPoint x: 539, endPoint y: 234, distance: 95.7
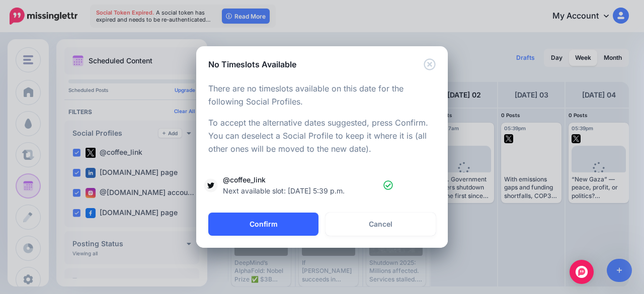
click at [286, 219] on button "Confirm" at bounding box center [263, 224] width 110 height 23
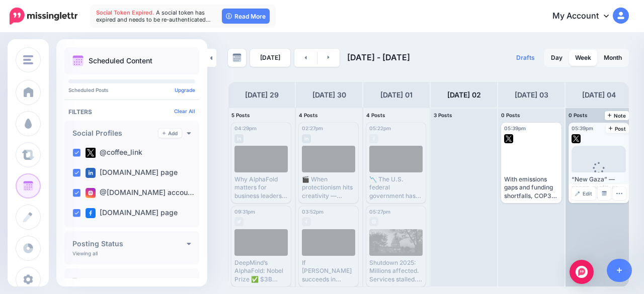
scroll to position [0, 70]
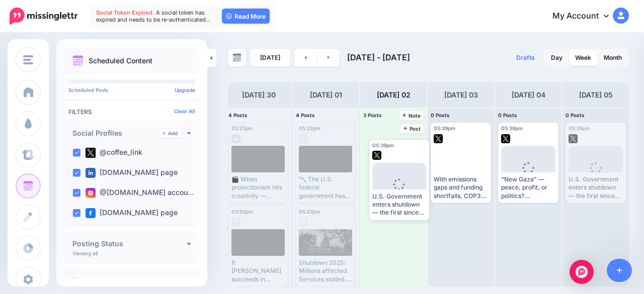
drag, startPoint x: 592, startPoint y: 162, endPoint x: 392, endPoint y: 176, distance: 200.3
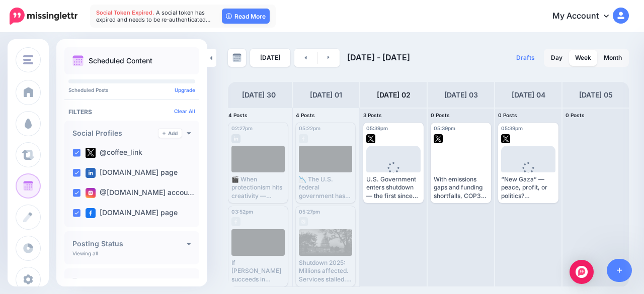
click at [402, 18] on div "My Account Dashboard My Account Billing Facebook Community Help Center Logout" at bounding box center [452, 16] width 353 height 25
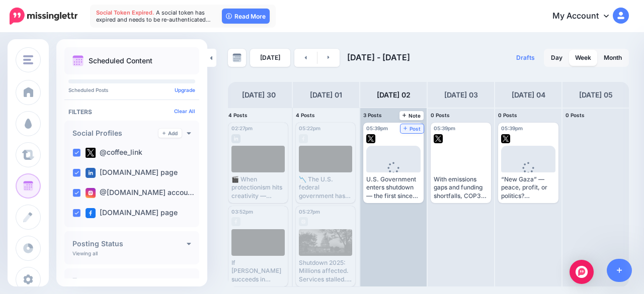
click at [417, 128] on span "Post" at bounding box center [413, 128] width 18 height 5
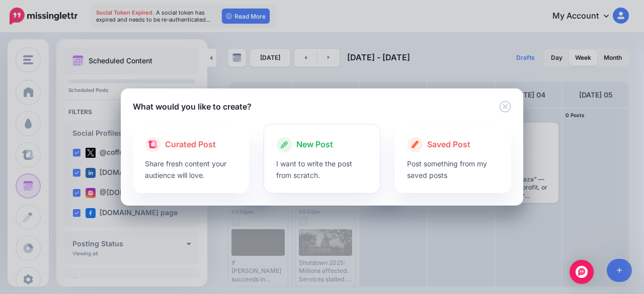
click at [289, 148] on icon at bounding box center [284, 145] width 16 height 16
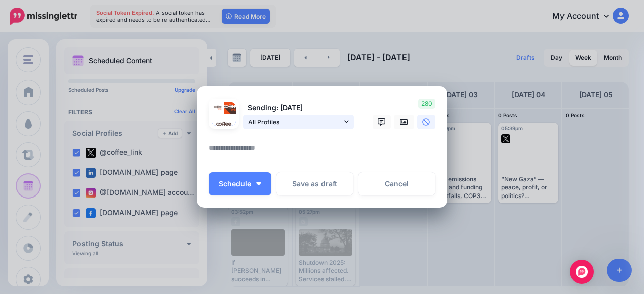
click at [283, 122] on span "All Profiles" at bounding box center [295, 122] width 94 height 11
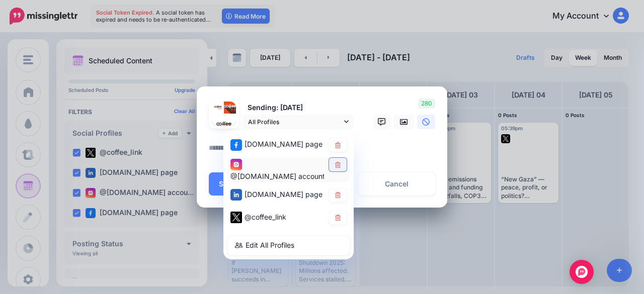
click at [335, 166] on icon at bounding box center [338, 165] width 6 height 6
click at [339, 198] on link at bounding box center [338, 196] width 18 height 14
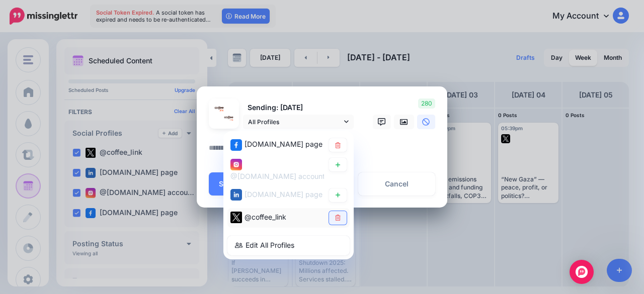
click at [338, 213] on link at bounding box center [338, 218] width 18 height 14
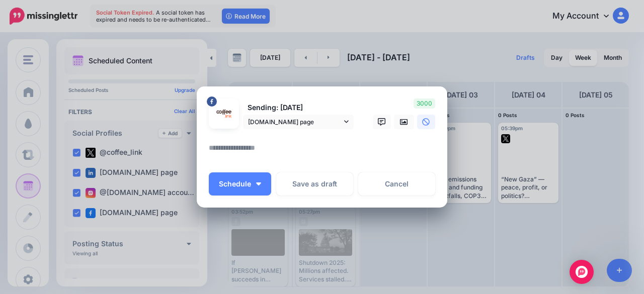
click at [374, 153] on textarea at bounding box center [324, 152] width 231 height 20
paste textarea "**********"
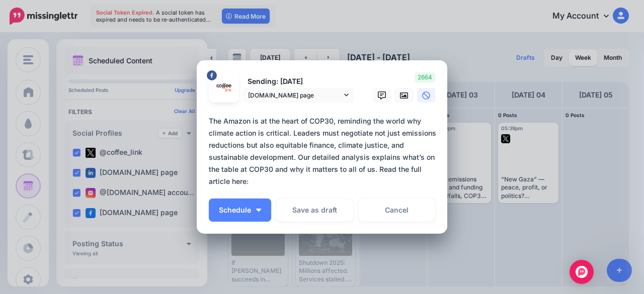
click at [374, 168] on textarea "**********" at bounding box center [324, 151] width 231 height 72
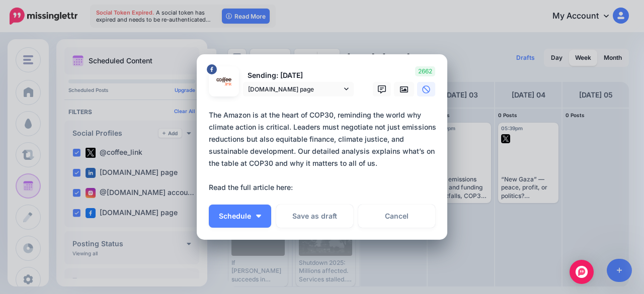
click at [301, 190] on textarea "**********" at bounding box center [324, 151] width 231 height 85
paste textarea "**********"
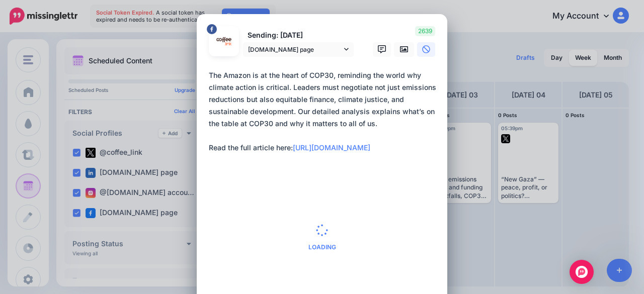
click at [288, 152] on textarea "**********" at bounding box center [324, 117] width 231 height 97
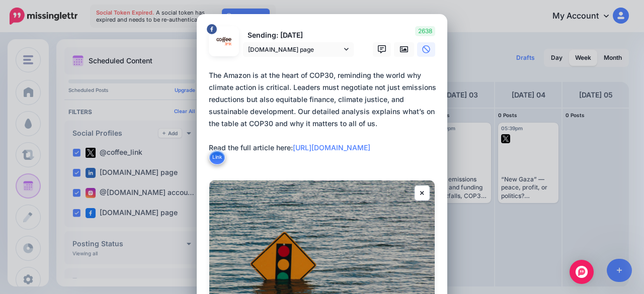
click at [260, 164] on textarea "**********" at bounding box center [324, 117] width 231 height 97
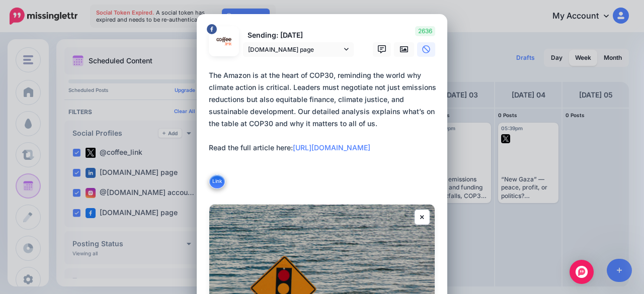
paste textarea "**********"
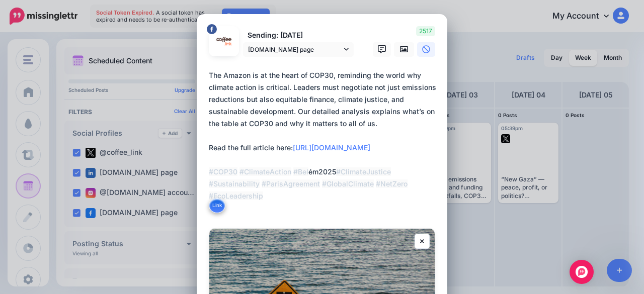
click at [295, 113] on textarea "**********" at bounding box center [324, 141] width 231 height 145
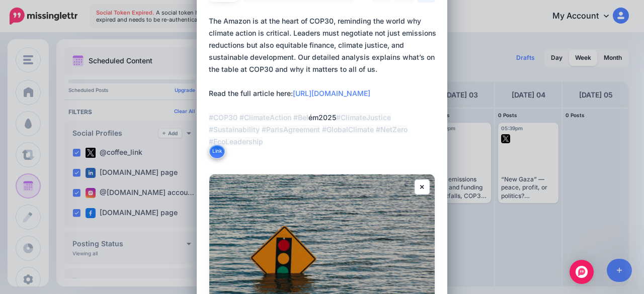
scroll to position [284, 0]
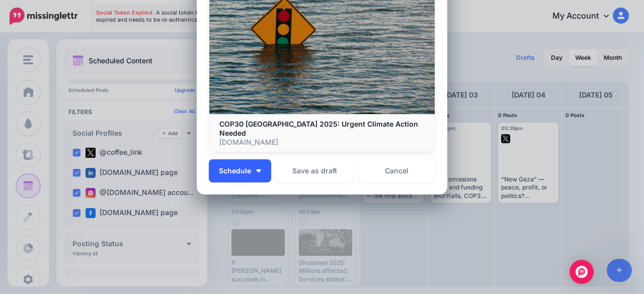
type textarea "**********"
click at [252, 168] on button "Schedule" at bounding box center [240, 171] width 62 height 23
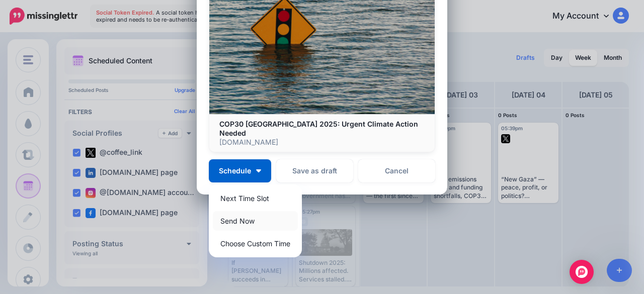
click at [251, 212] on link "Send Now" at bounding box center [255, 221] width 85 height 20
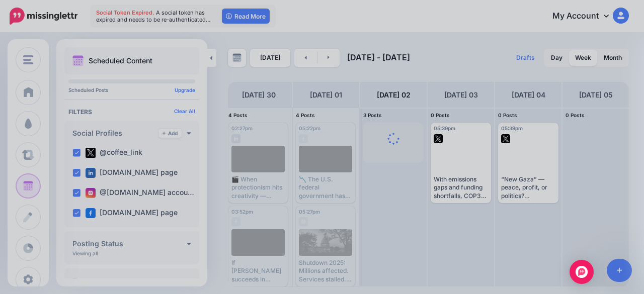
scroll to position [212, 0]
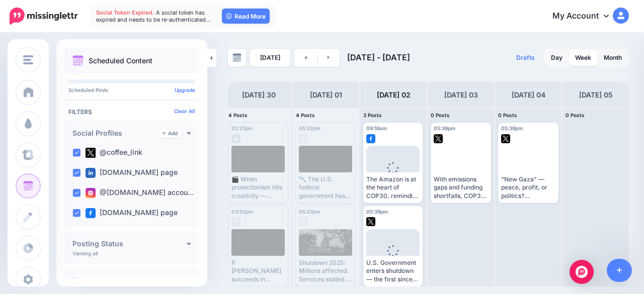
click at [453, 51] on link at bounding box center [461, 51] width 16 height 16
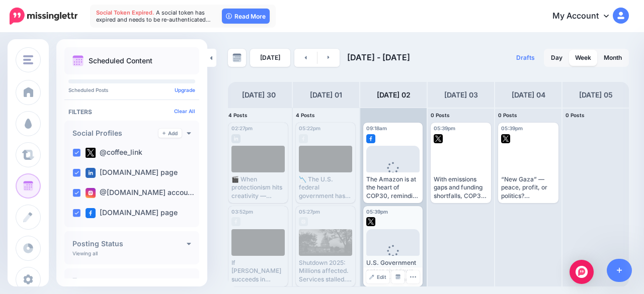
scroll to position [5, 0]
